Goal: Task Accomplishment & Management: Complete application form

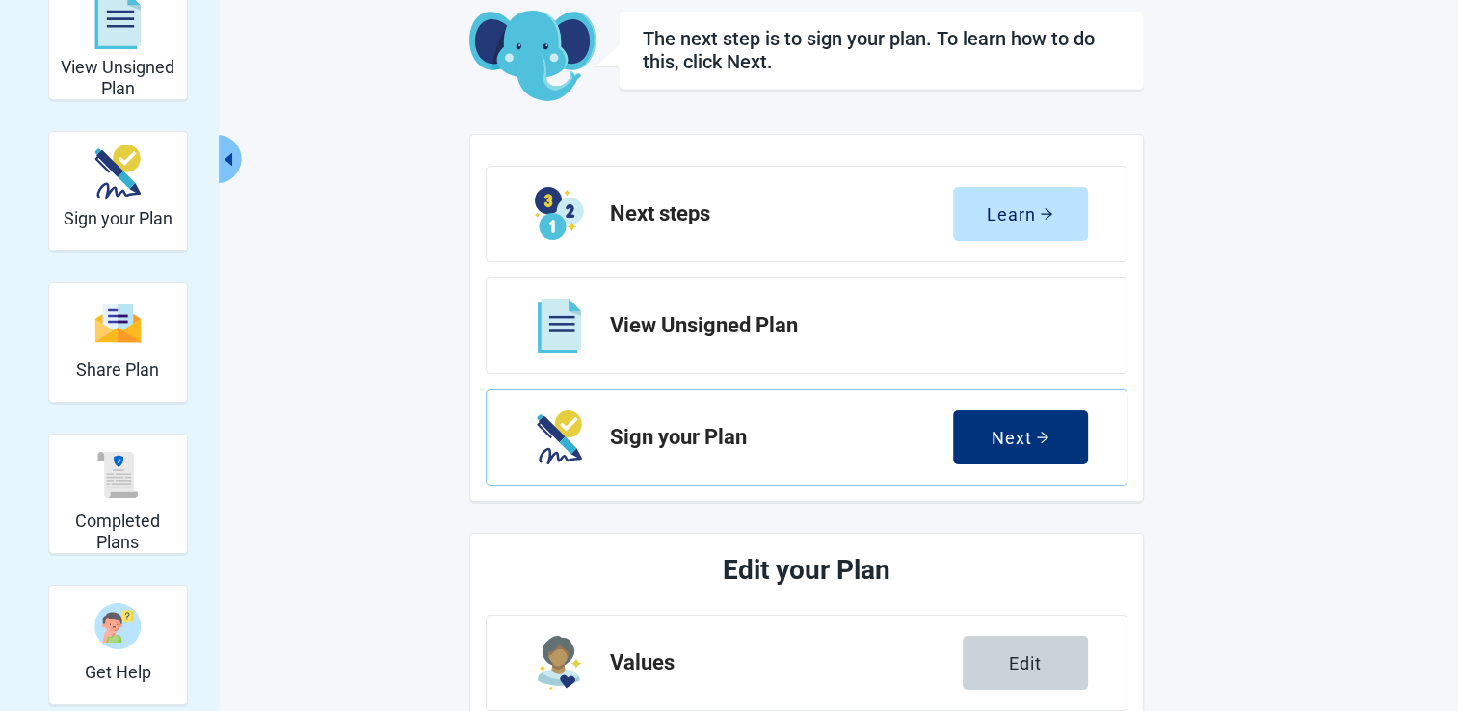
scroll to position [104, 0]
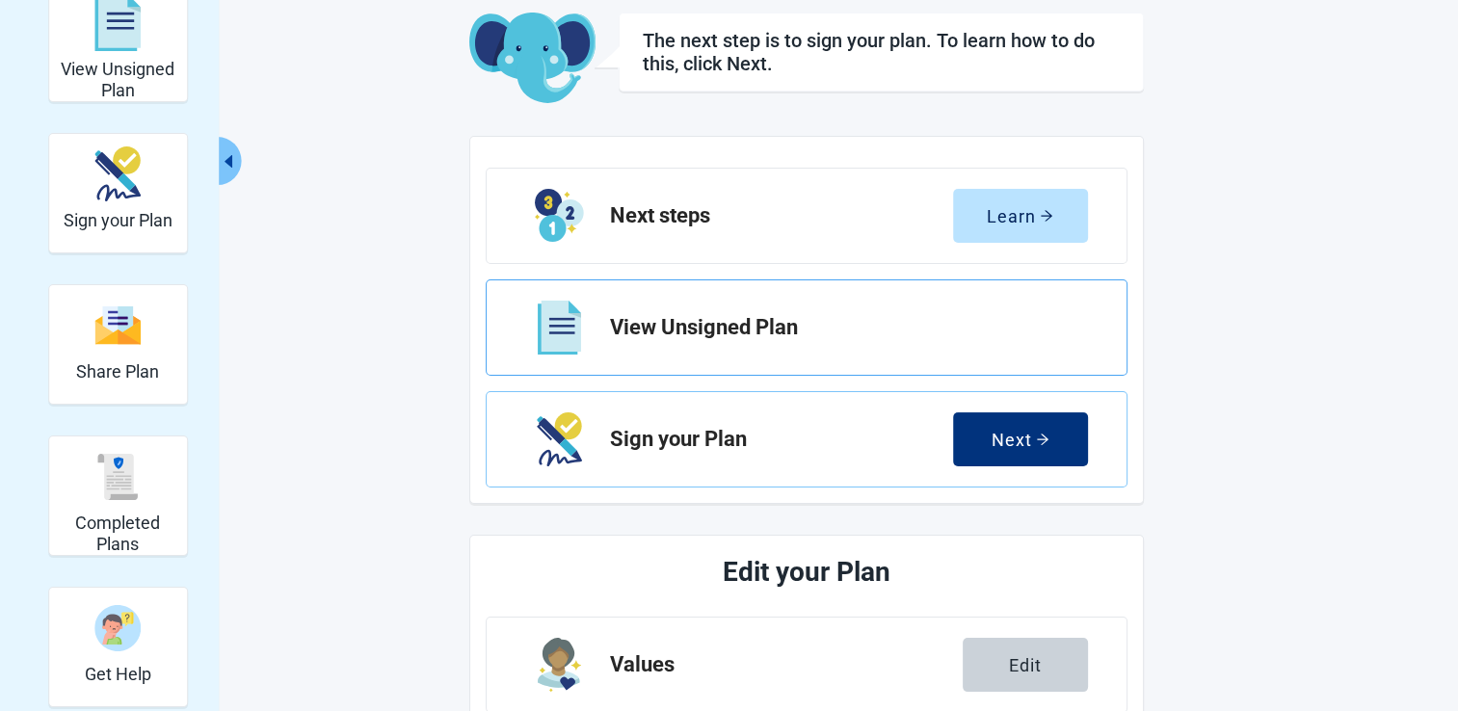
click at [660, 326] on h2 "View Unsigned Plan" at bounding box center [841, 327] width 462 height 23
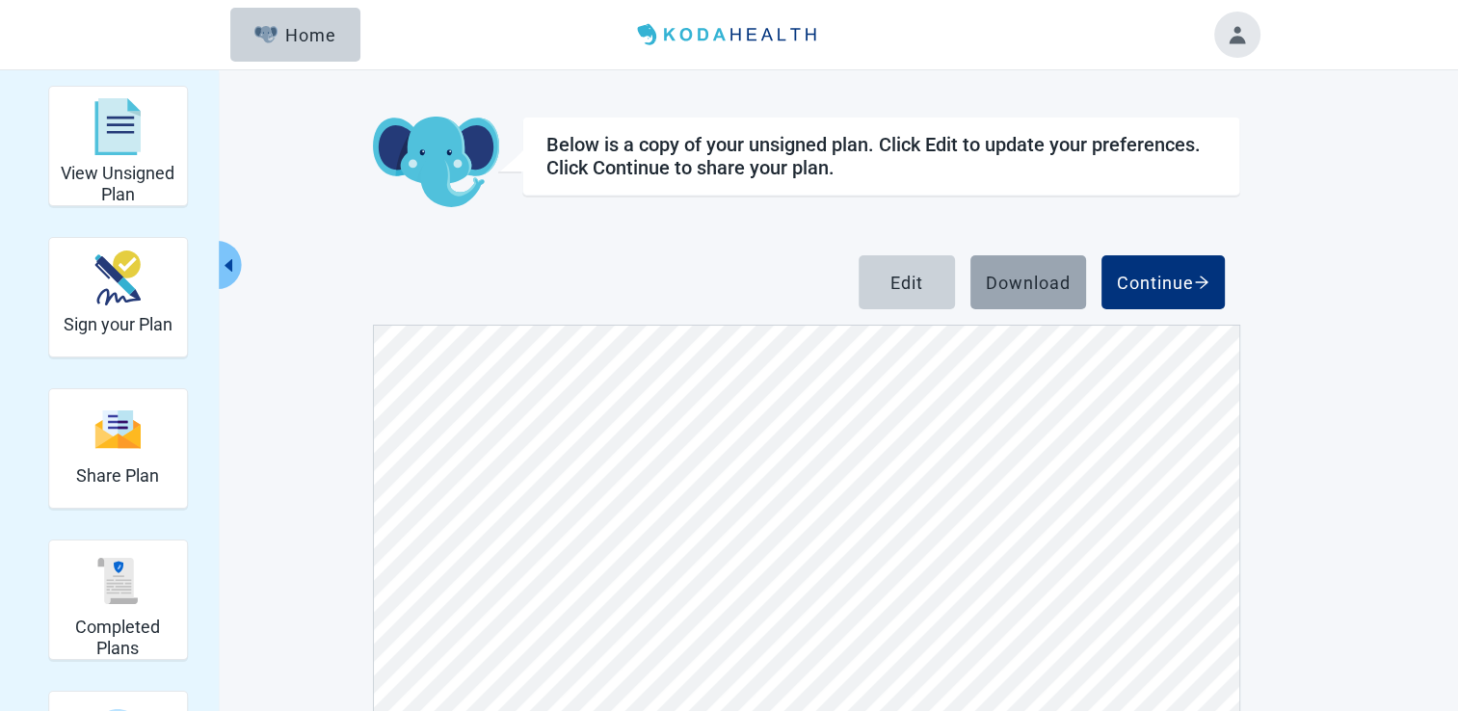
click at [1017, 278] on div "Download" at bounding box center [1028, 282] width 85 height 19
click at [716, 210] on div "Below is a copy of your unsigned plan. Click Edit to update your preferences. C…" at bounding box center [806, 506] width 867 height 779
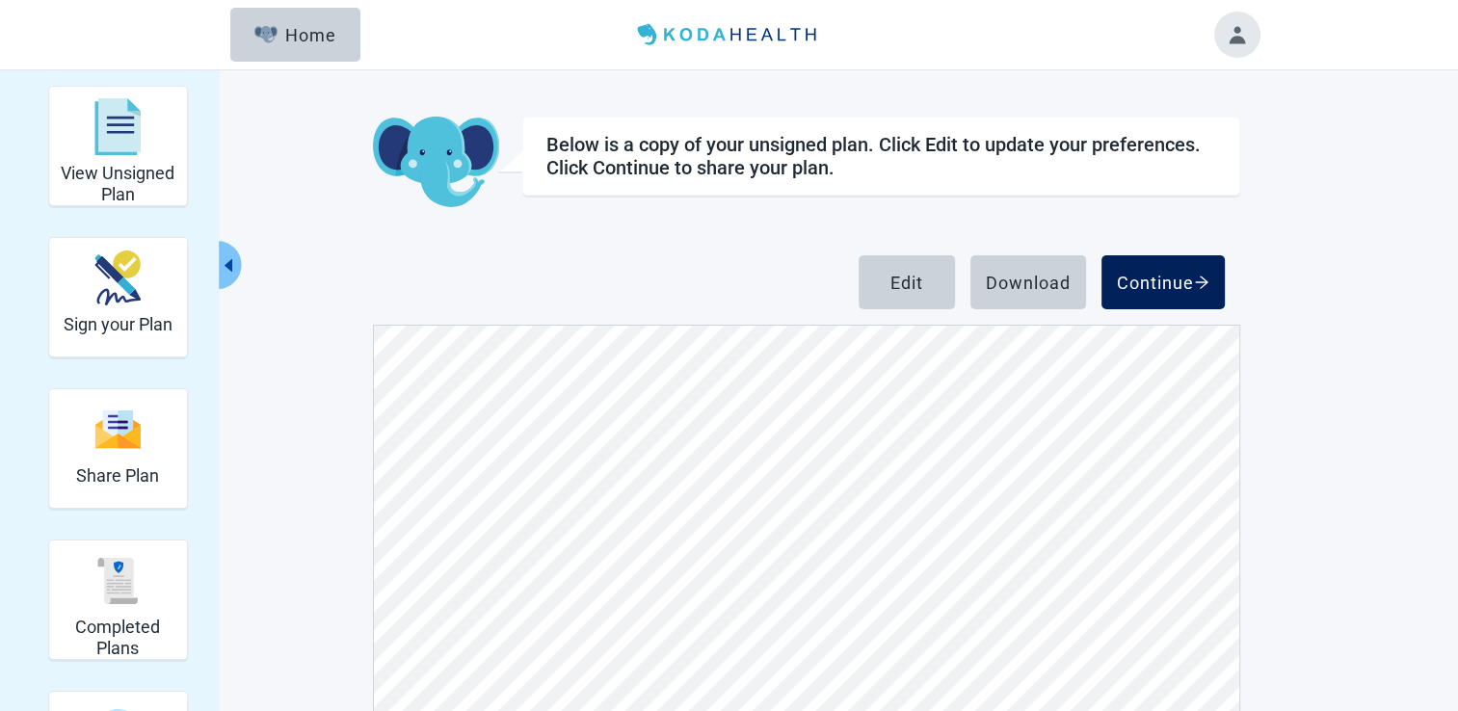
click at [1166, 278] on div "Continue" at bounding box center [1163, 282] width 92 height 19
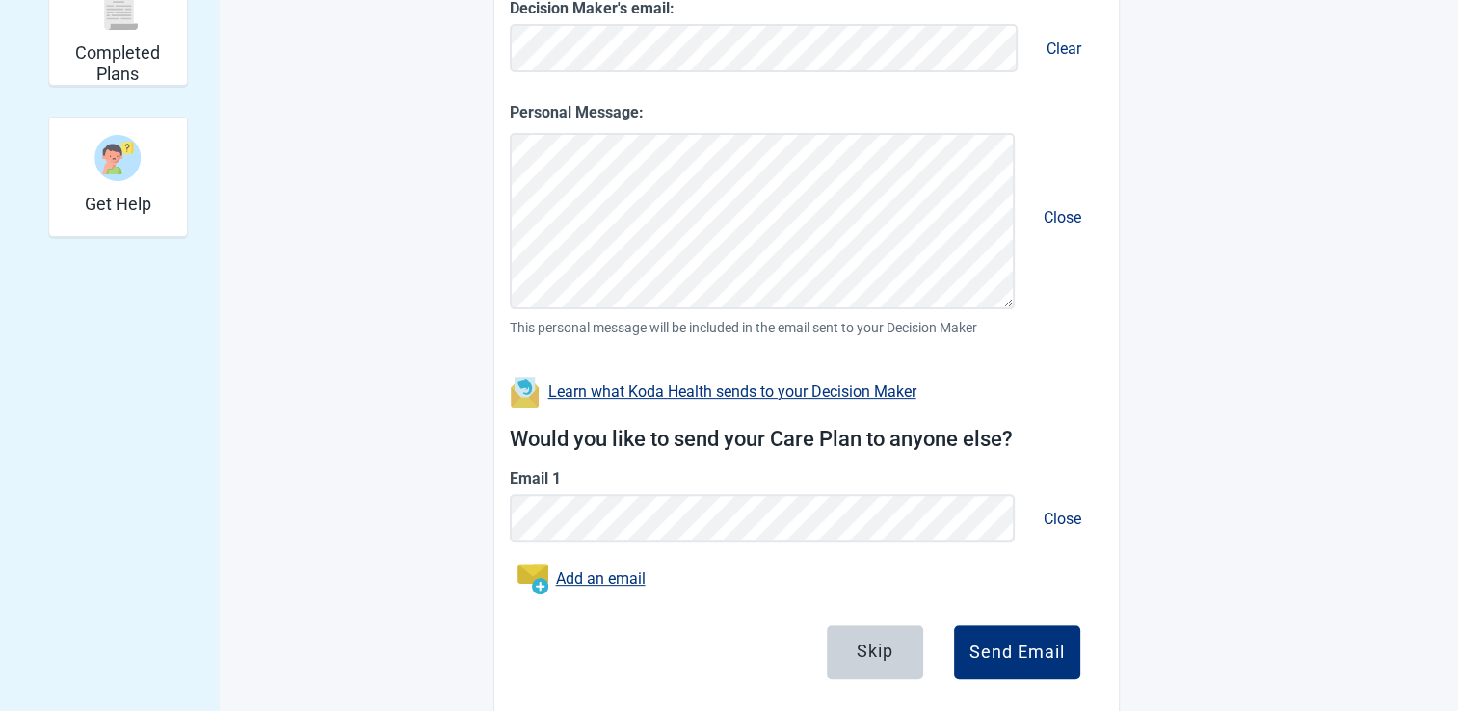
scroll to position [578, 0]
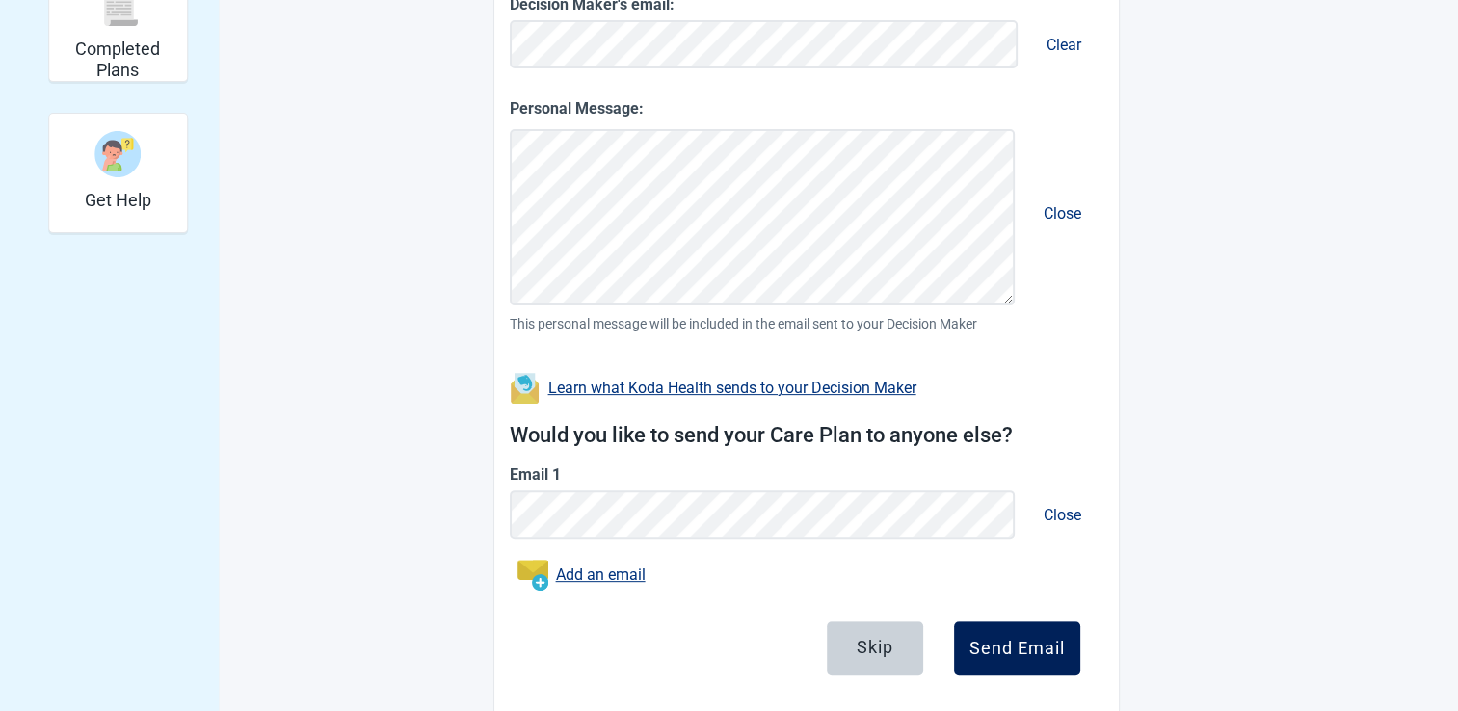
click at [1016, 643] on div "Send Email" at bounding box center [1016, 648] width 95 height 19
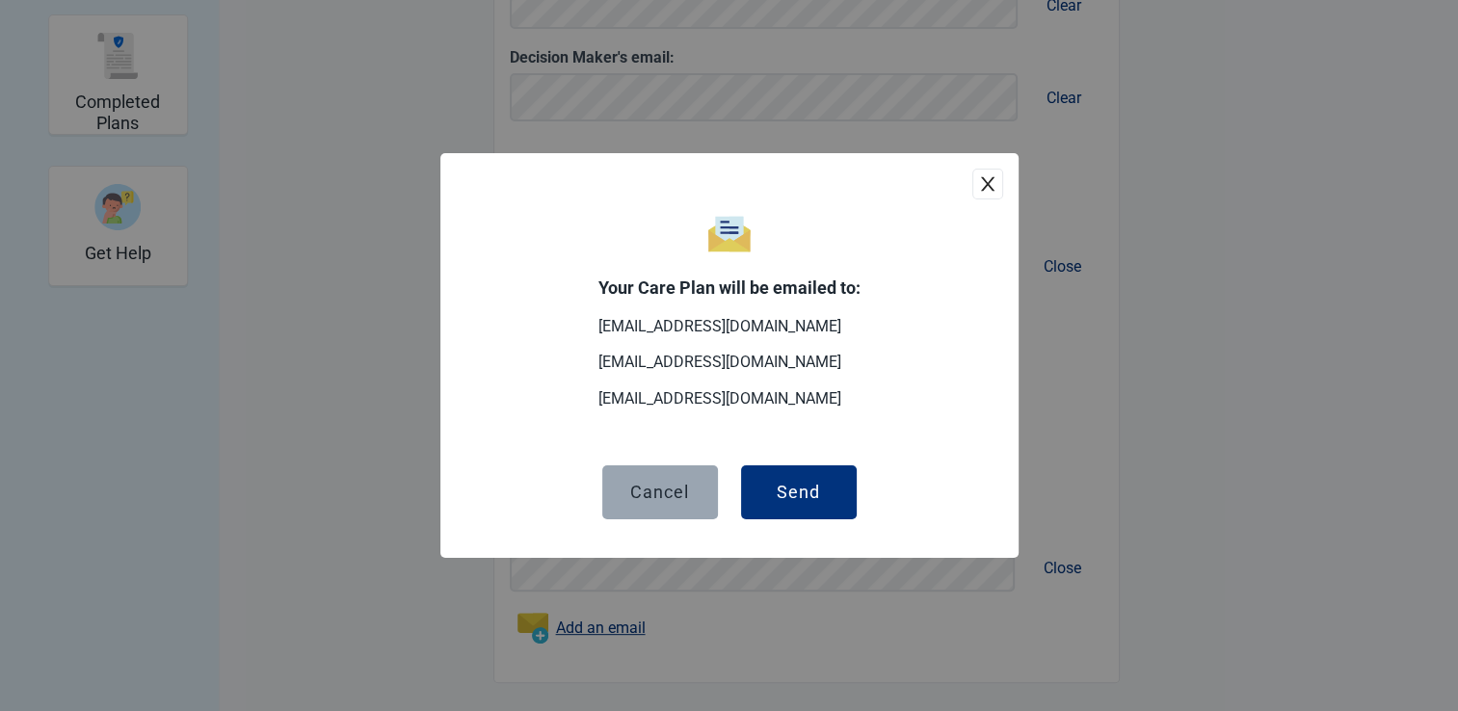
click at [659, 497] on div "Cancel" at bounding box center [659, 492] width 59 height 19
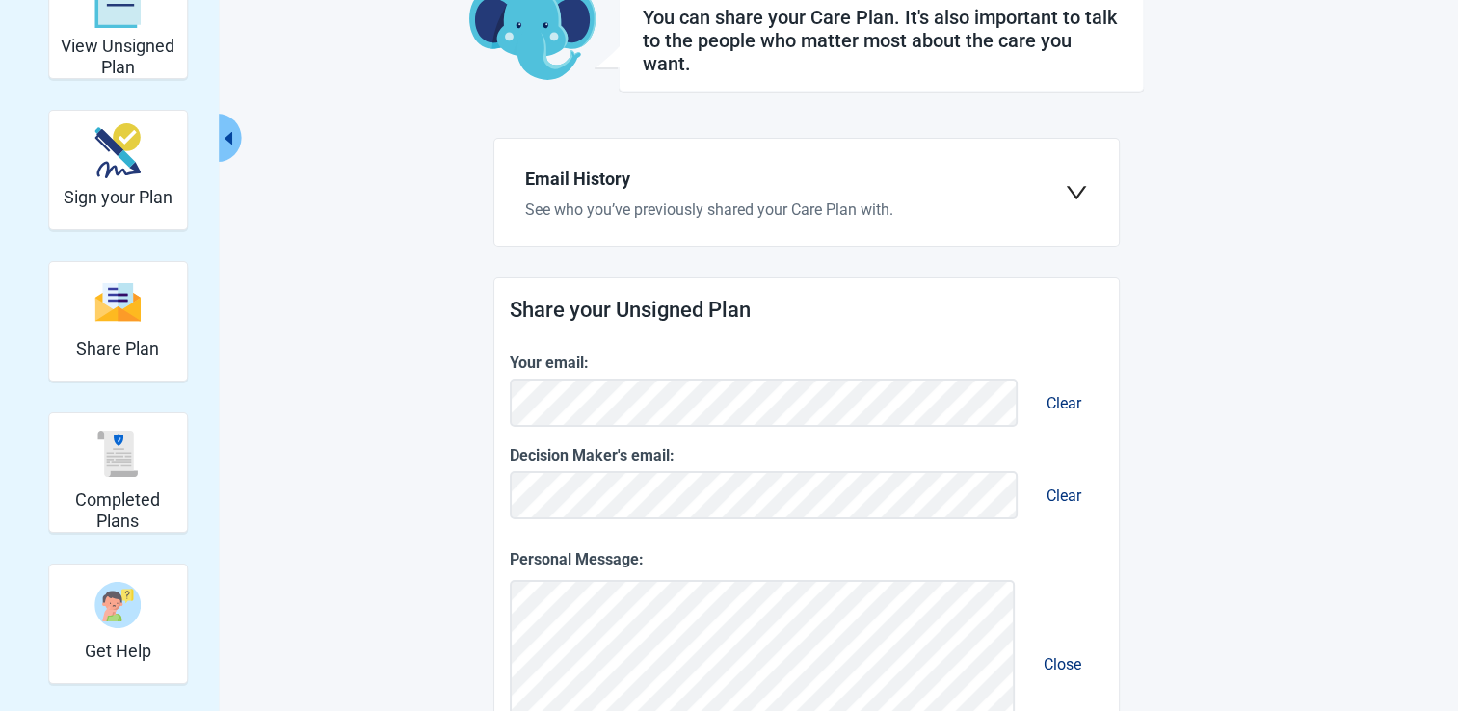
scroll to position [0, 0]
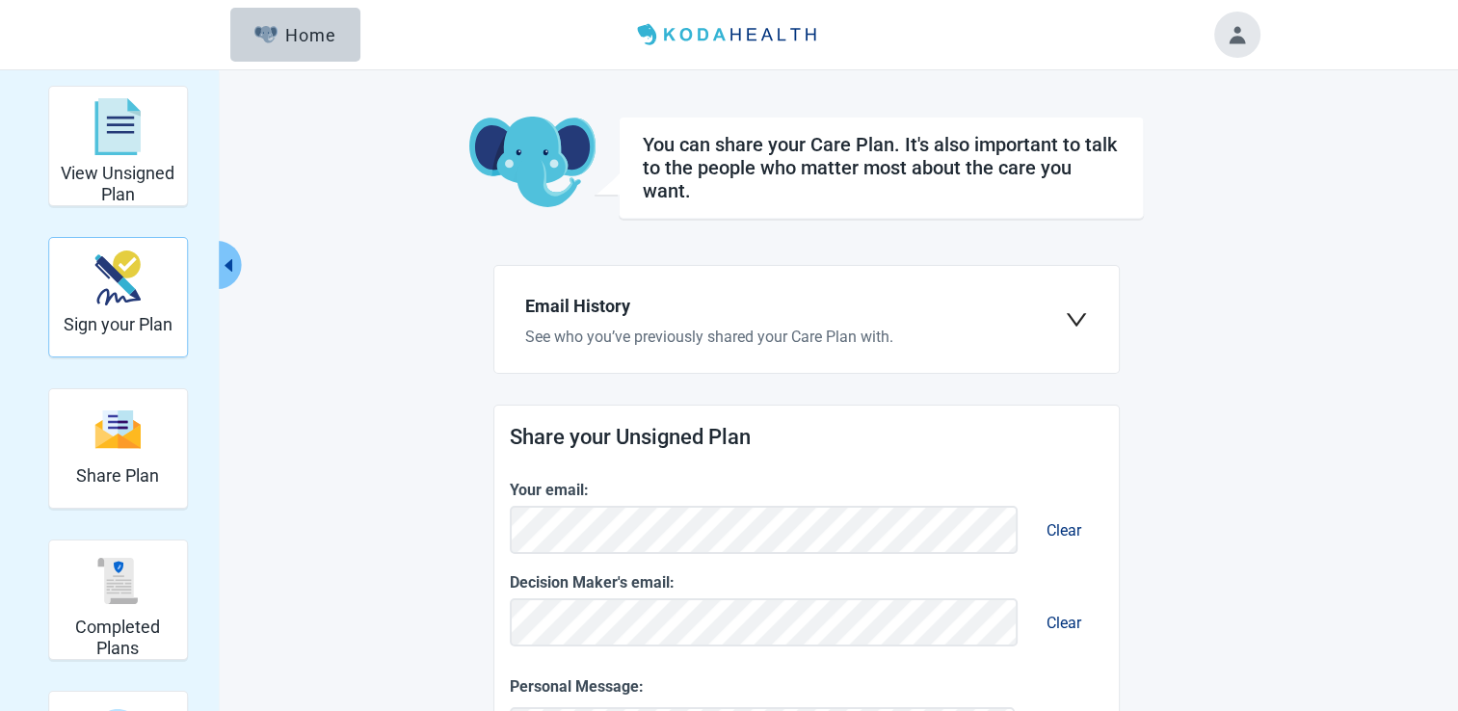
click at [119, 301] on img "Sign your Plan" at bounding box center [117, 277] width 46 height 55
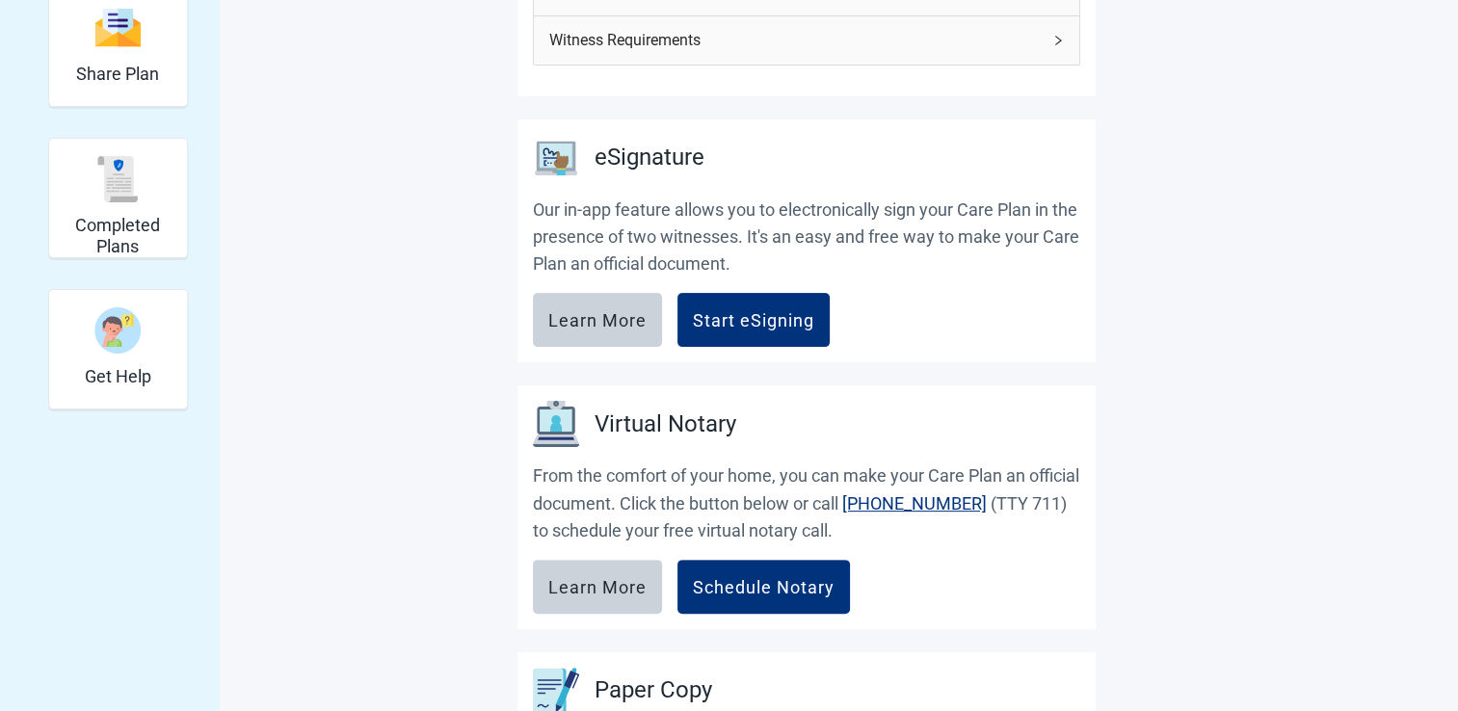
scroll to position [404, 0]
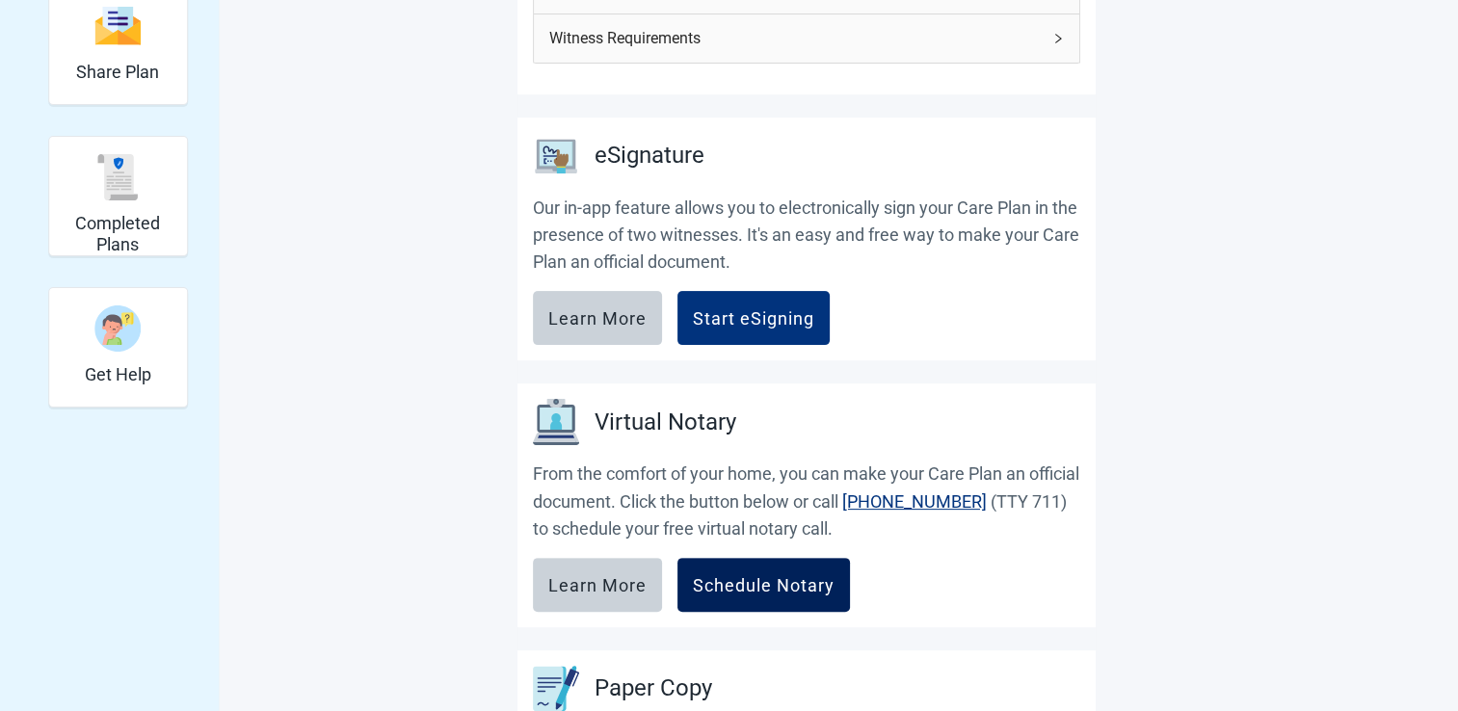
click at [755, 580] on div "Schedule Notary" at bounding box center [764, 584] width 142 height 19
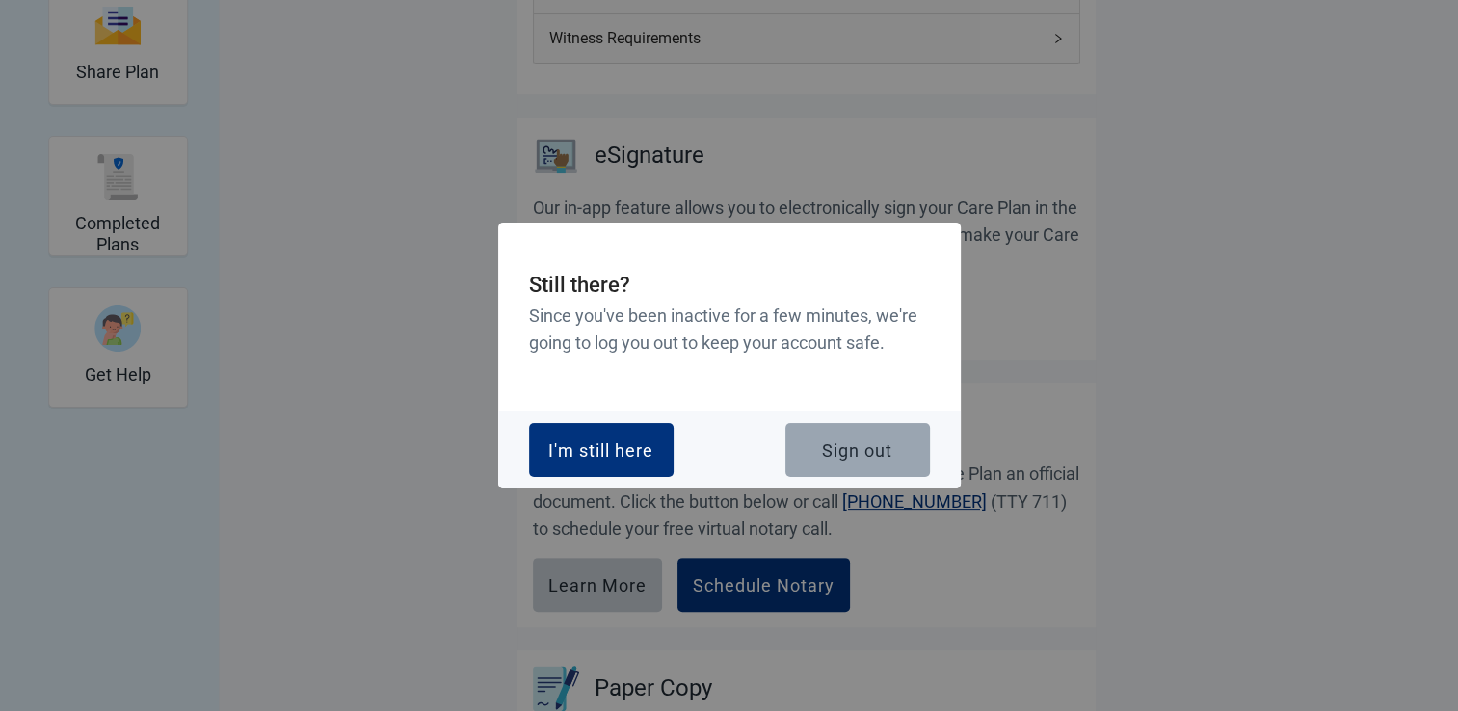
click at [862, 446] on div "Sign out" at bounding box center [857, 449] width 70 height 19
